Goal: Transaction & Acquisition: Purchase product/service

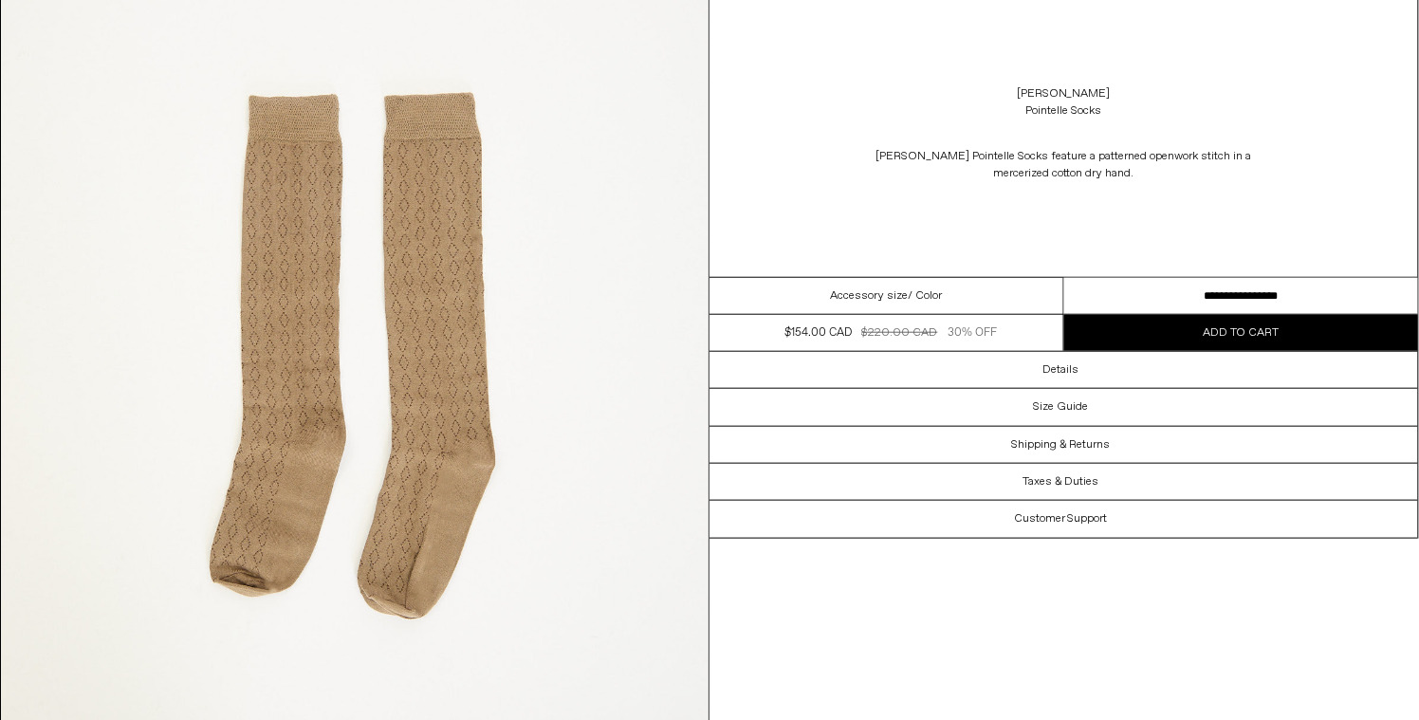
scroll to position [4782, 0]
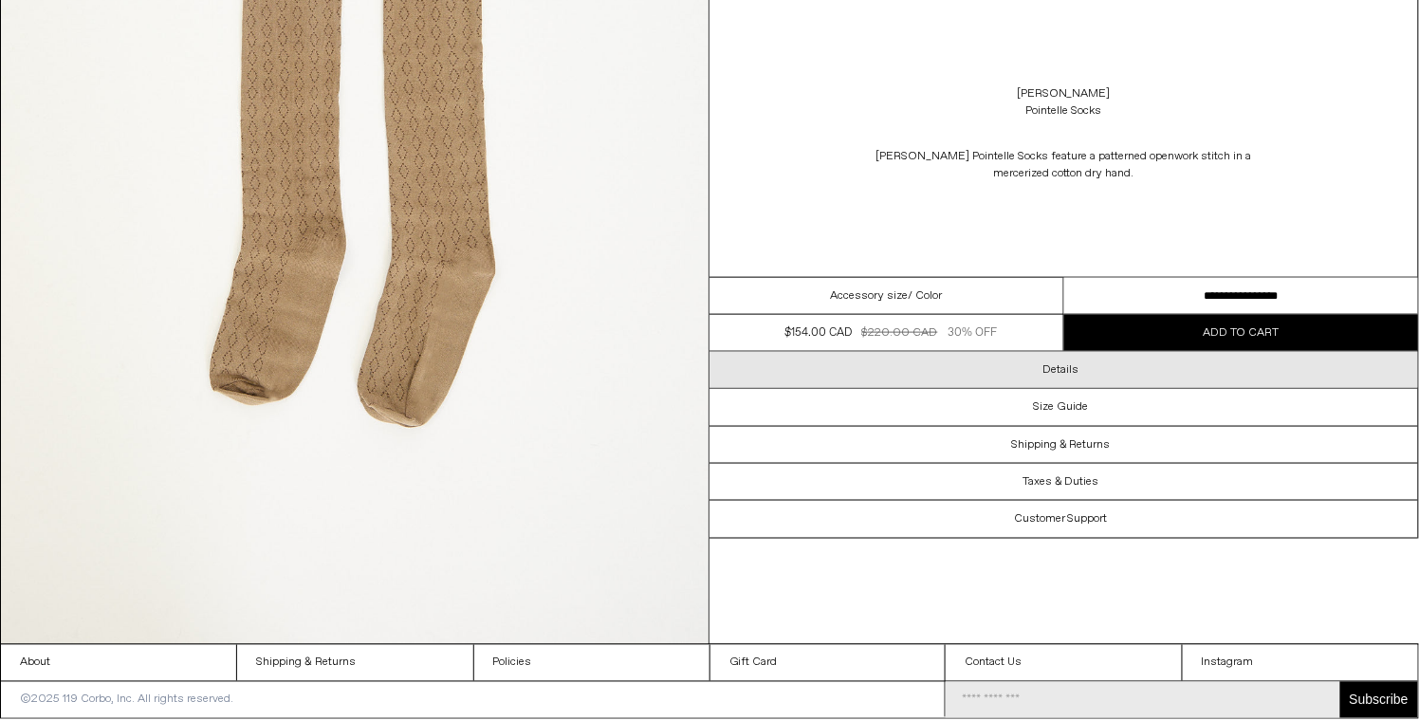
click at [1069, 364] on h3 "Details" at bounding box center [1062, 369] width 36 height 13
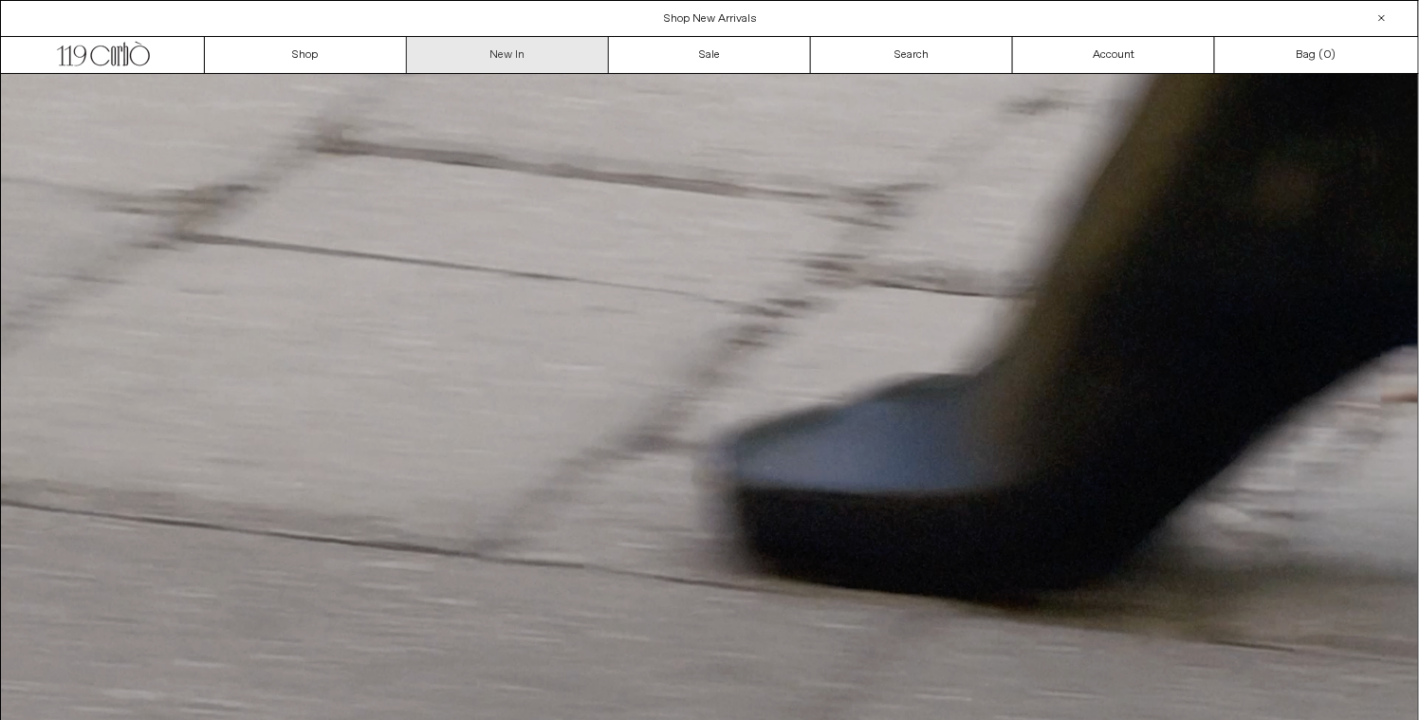
click at [525, 52] on link "New In" at bounding box center [508, 55] width 202 height 36
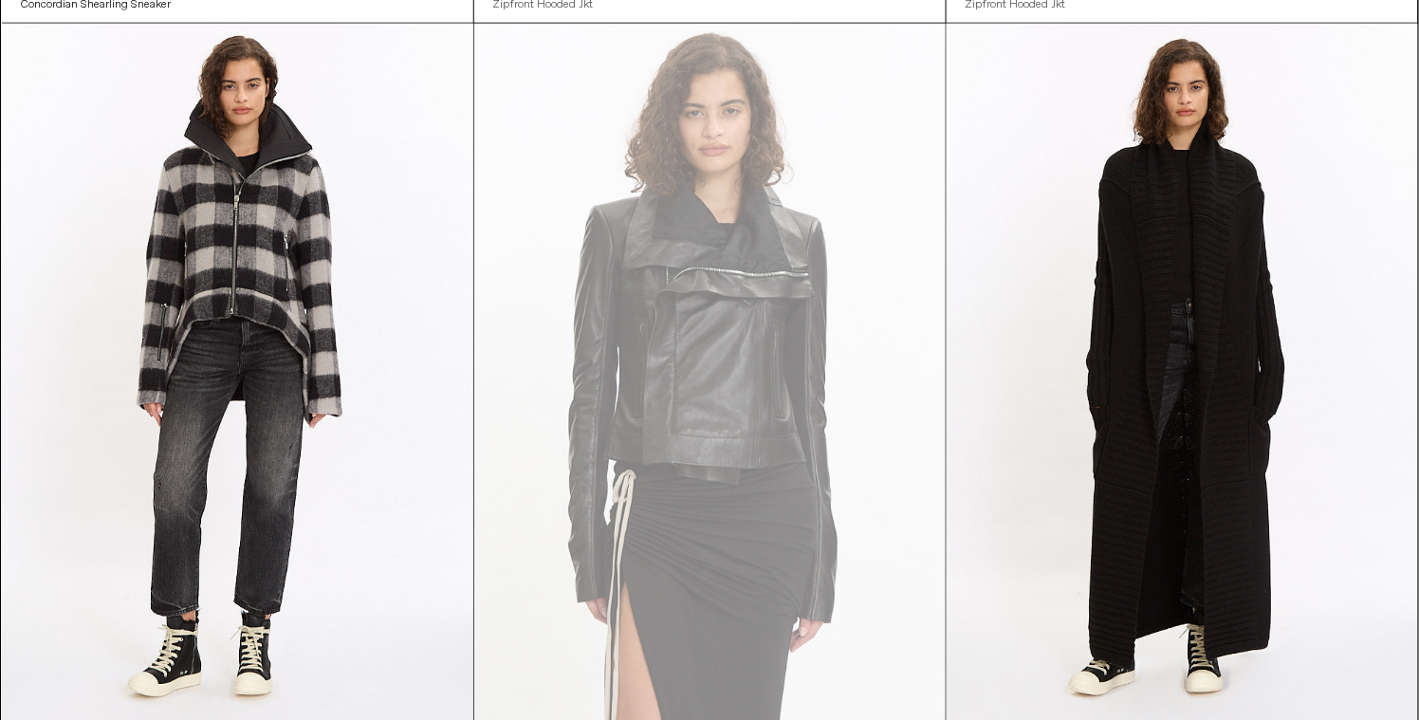
scroll to position [27032, 0]
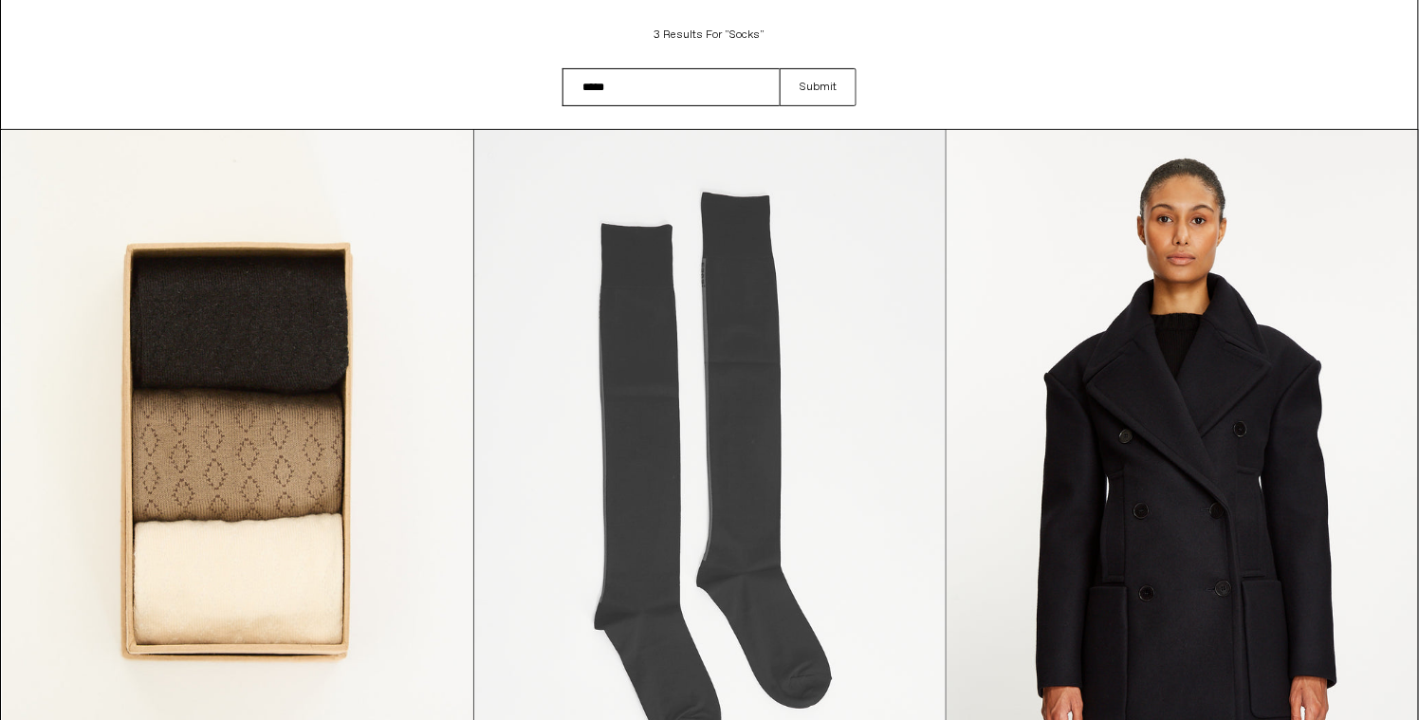
scroll to position [362, 0]
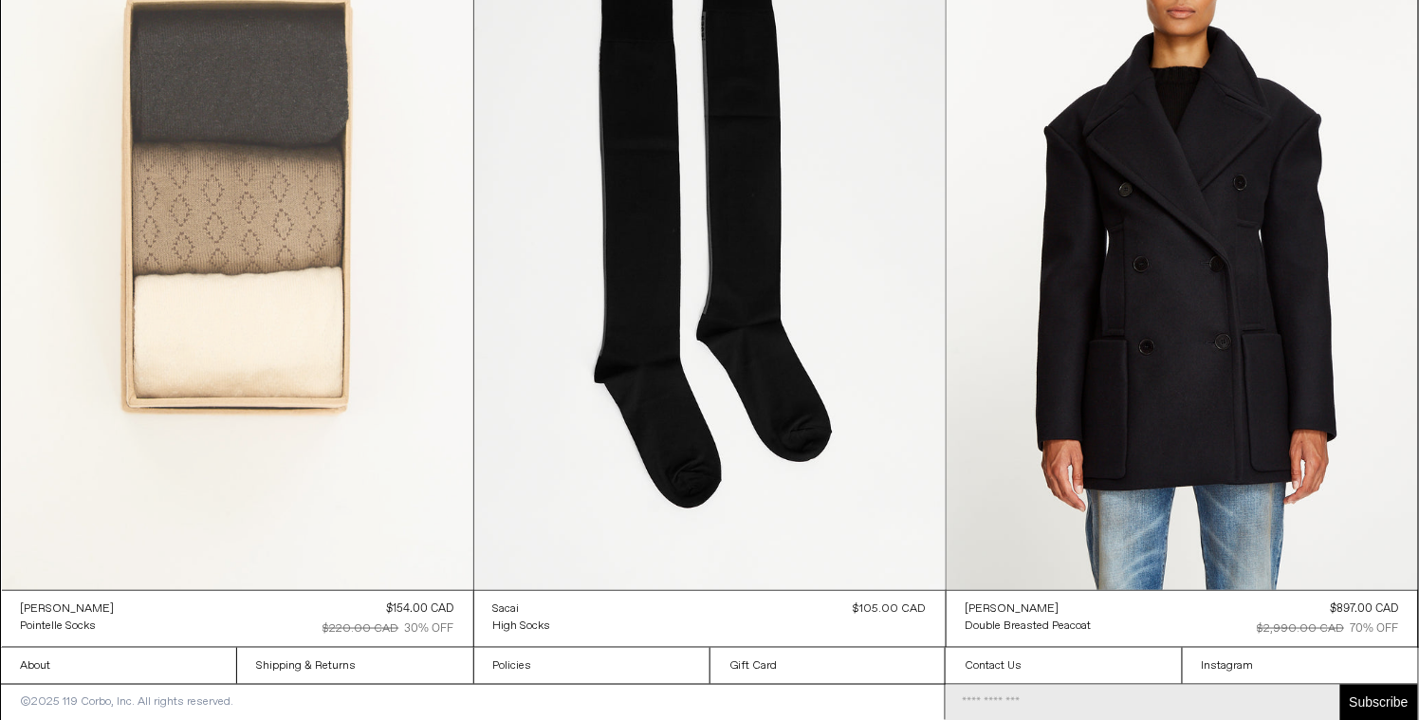
click at [230, 202] on at bounding box center [237, 237] width 471 height 708
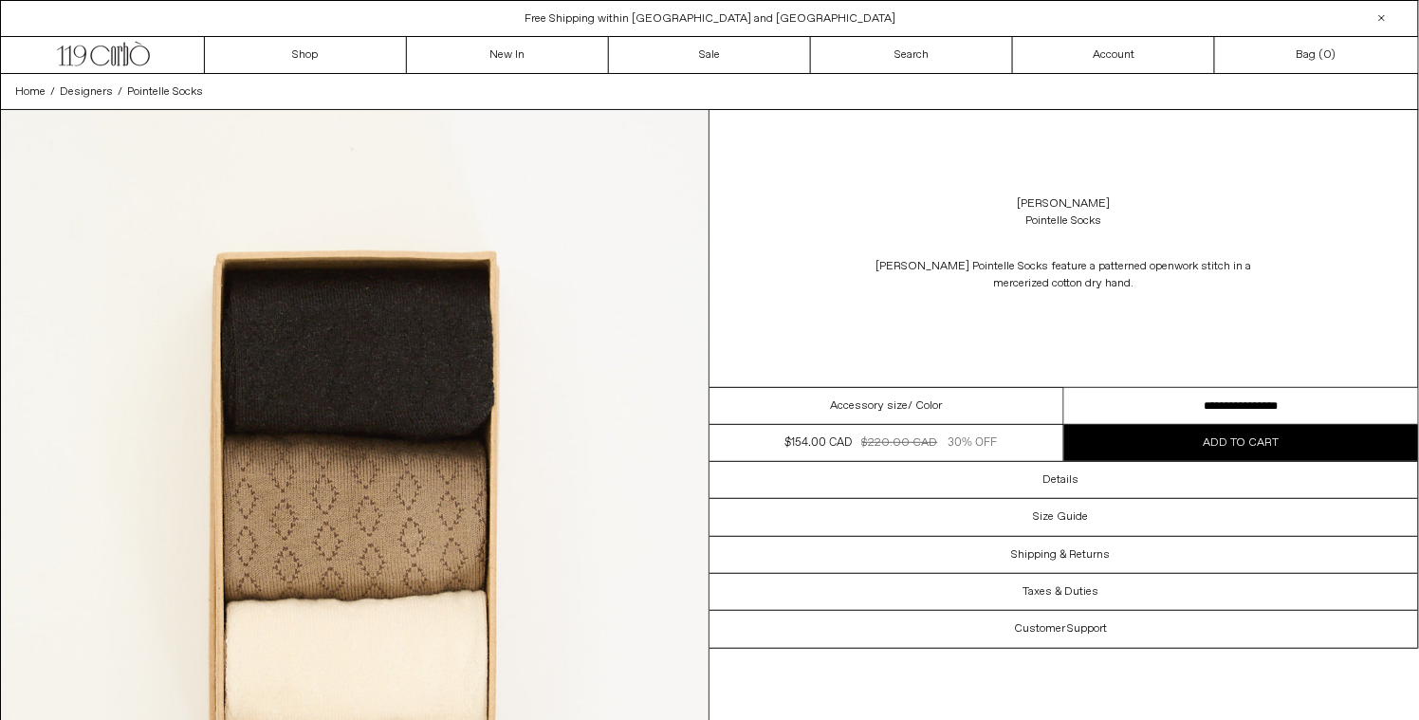
click at [630, 525] on img at bounding box center [355, 552] width 708 height 885
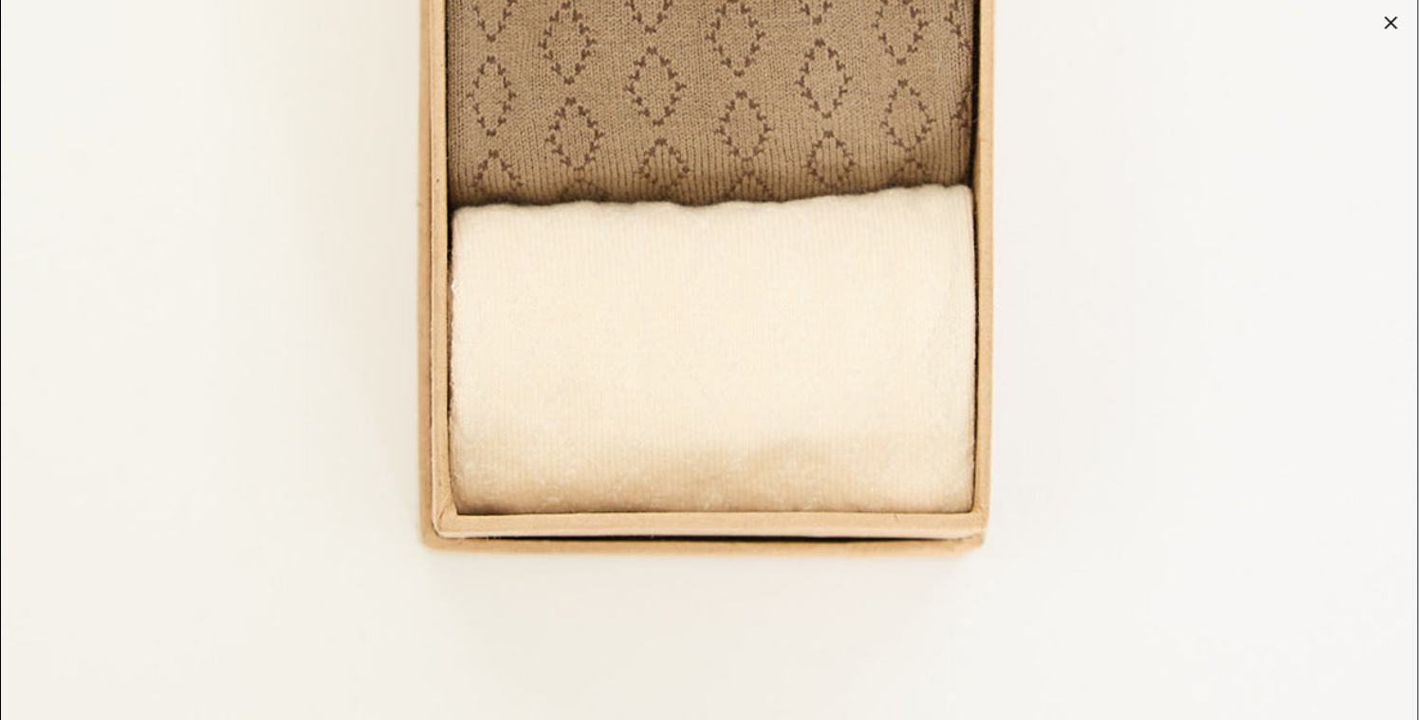
scroll to position [780, 0]
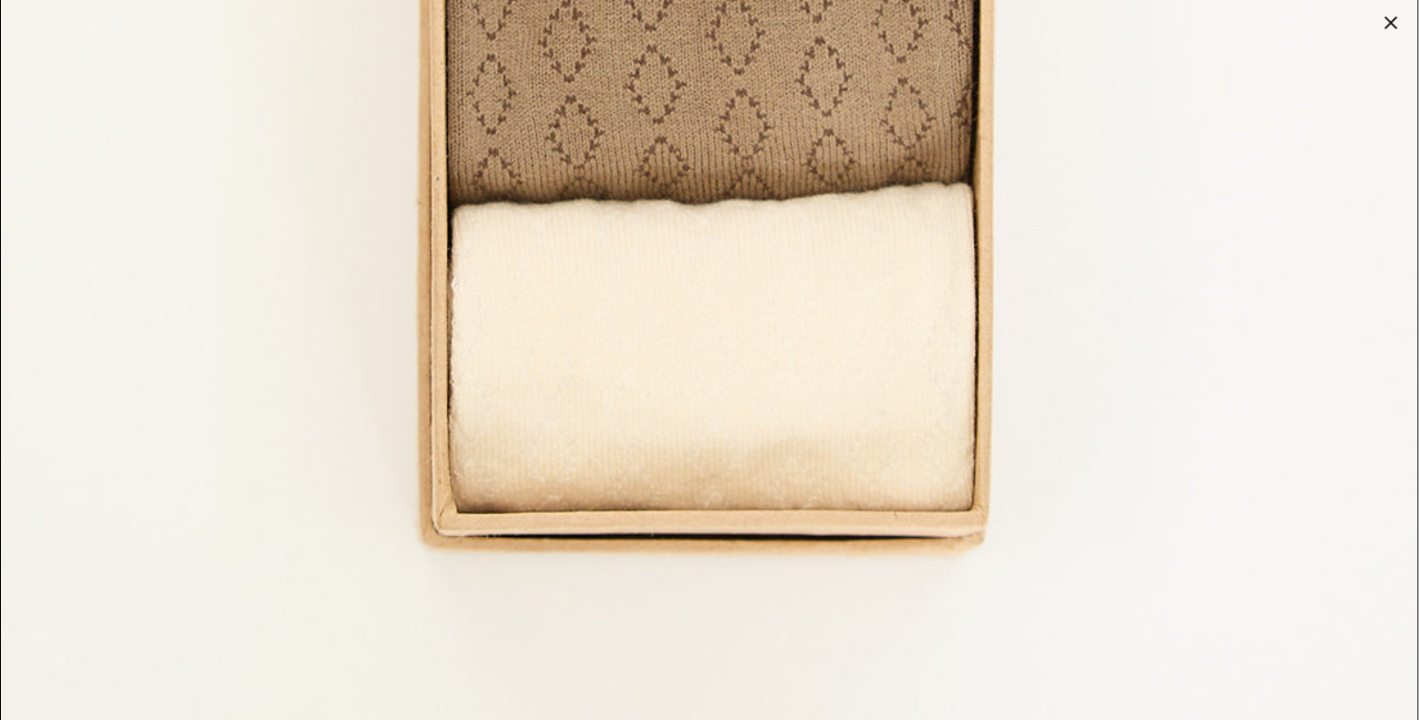
click at [1393, 27] on div at bounding box center [1391, 22] width 27 height 27
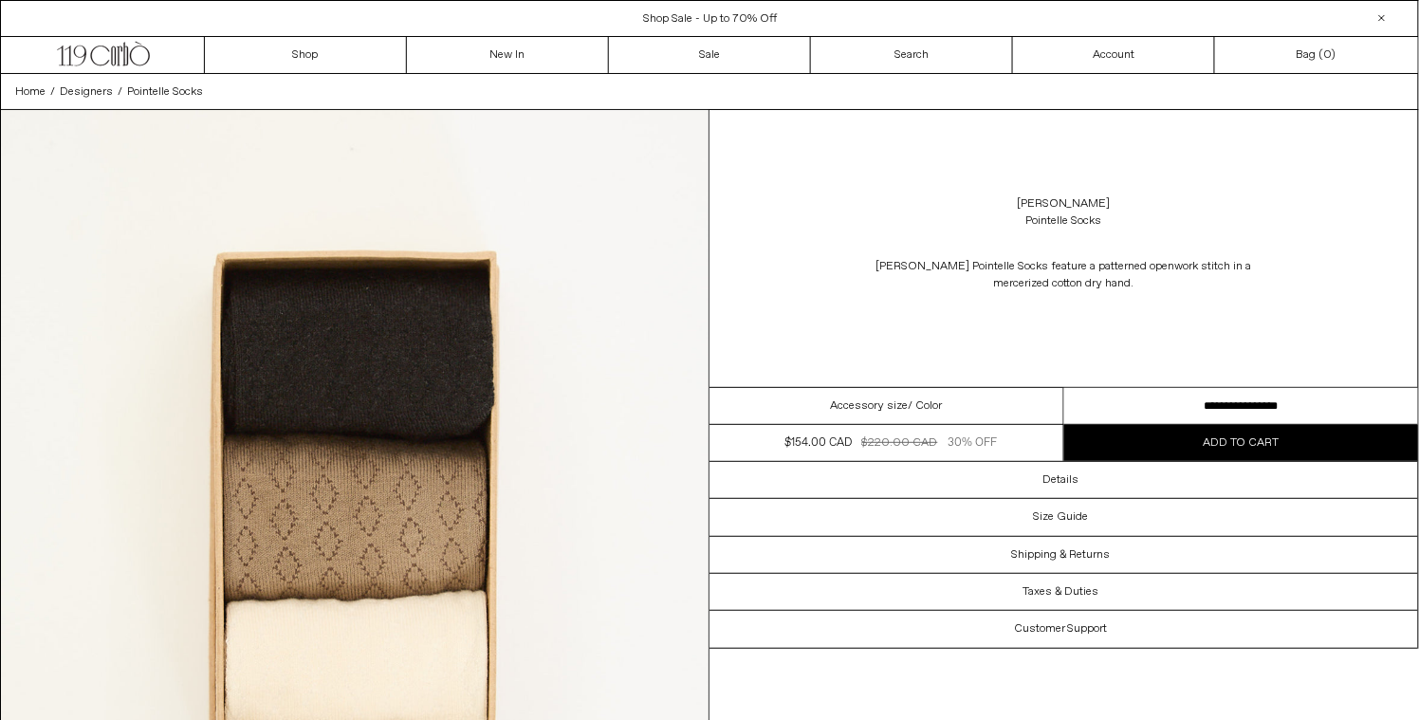
scroll to position [205, 0]
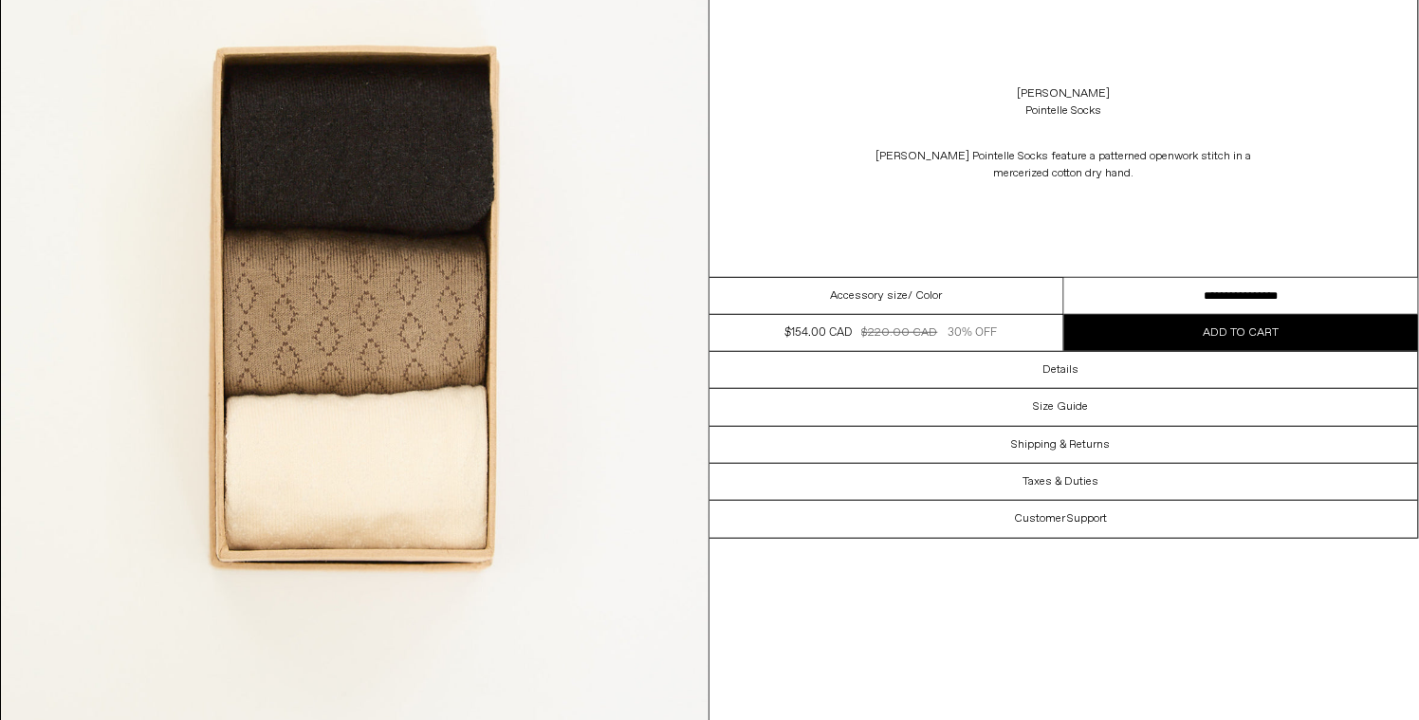
click at [816, 112] on div "[PERSON_NAME] Pointelle Socks" at bounding box center [1064, 102] width 709 height 53
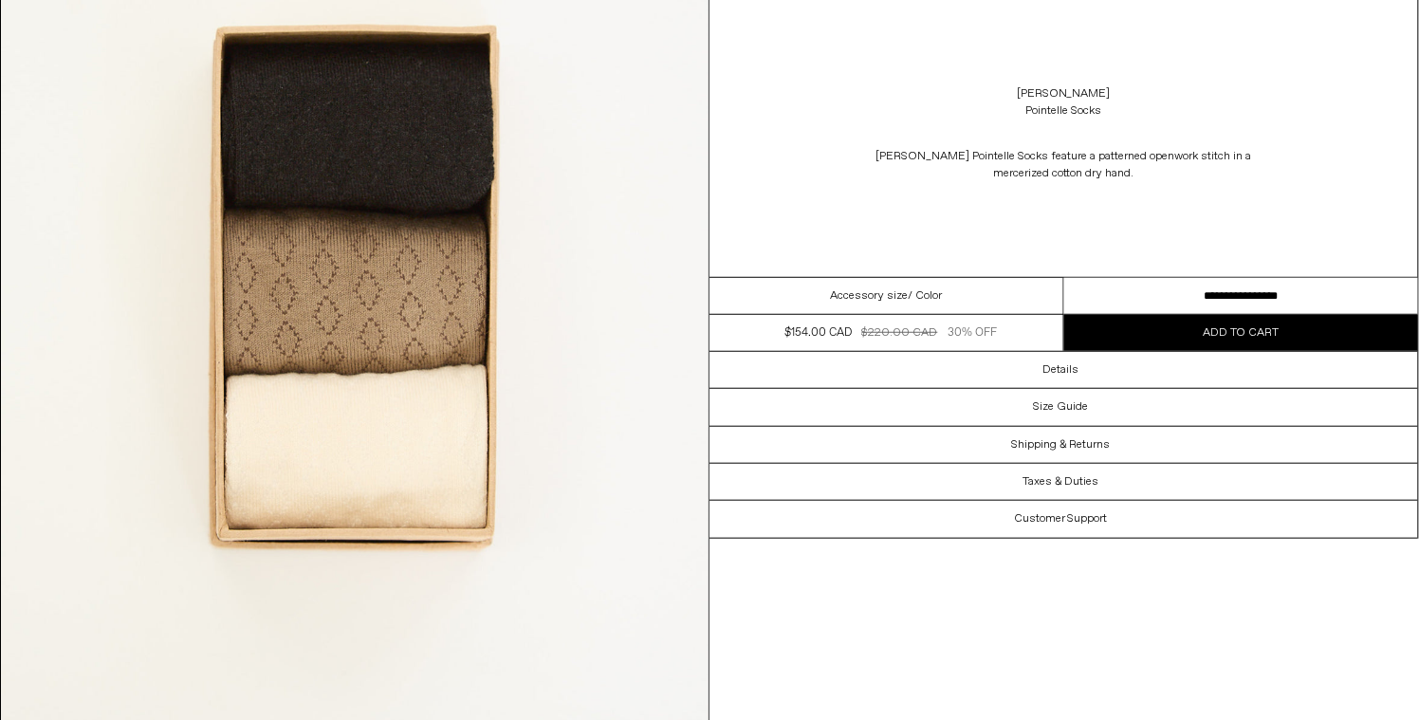
scroll to position [0, 0]
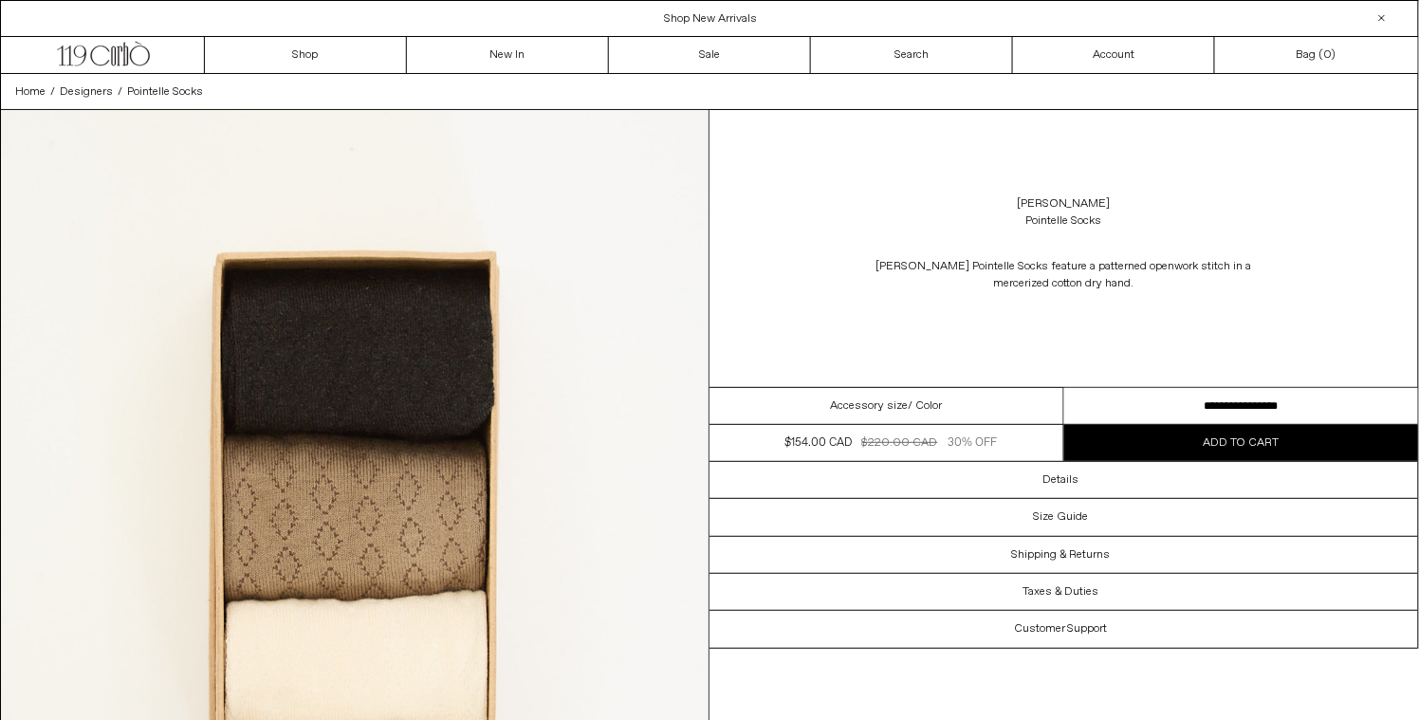
click at [743, 236] on div "[PERSON_NAME] Pointelle Socks" at bounding box center [1064, 212] width 709 height 53
